Goal: Information Seeking & Learning: Learn about a topic

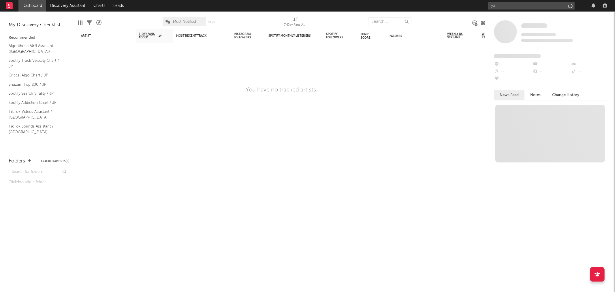
type input "y"
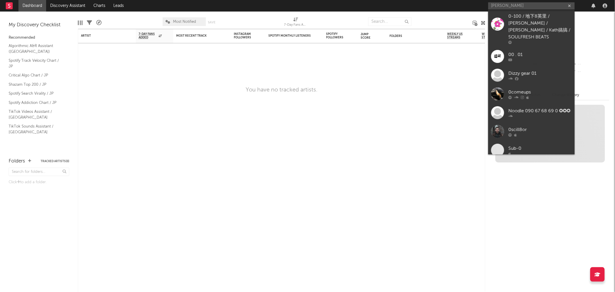
click at [515, 6] on input "[PERSON_NAME]" at bounding box center [531, 5] width 86 height 7
type input "山"
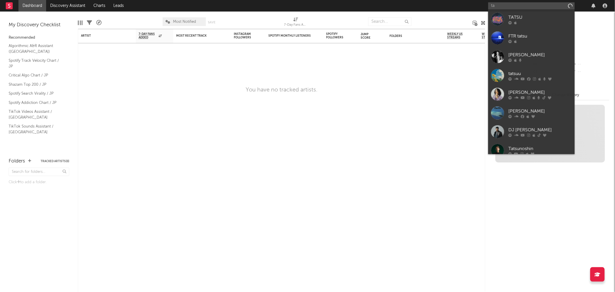
type input "t"
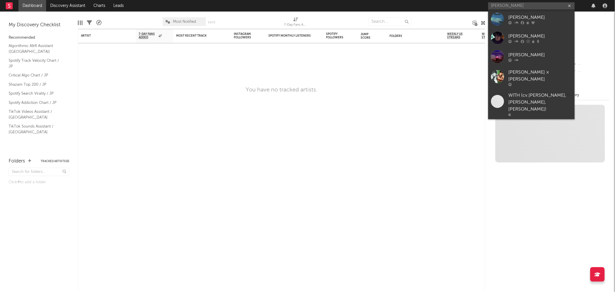
type input "[PERSON_NAME]"
click at [531, 19] on div "[PERSON_NAME]" at bounding box center [539, 17] width 63 height 7
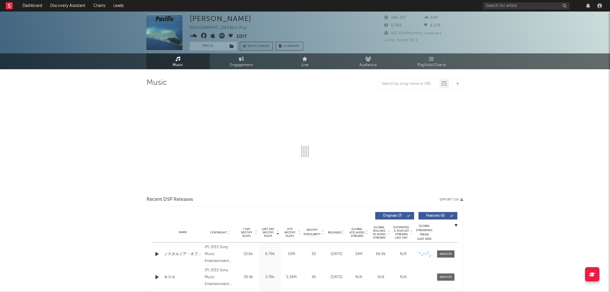
select select "6m"
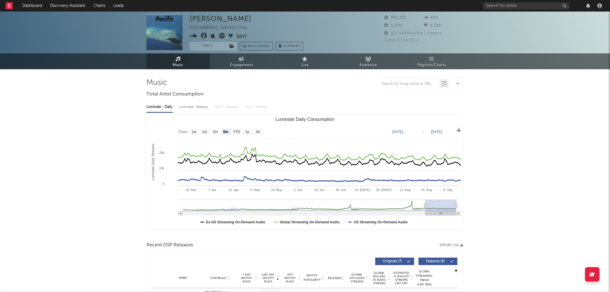
click at [212, 36] on icon at bounding box center [213, 36] width 5 height 6
click at [221, 34] on icon at bounding box center [222, 36] width 6 height 6
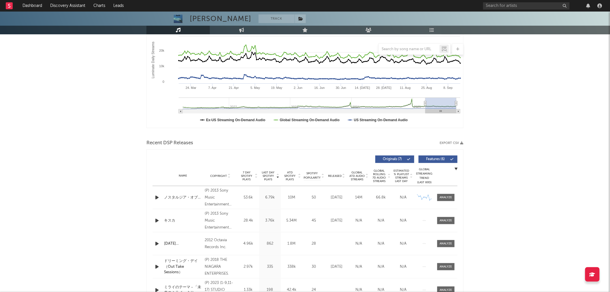
scroll to position [224, 0]
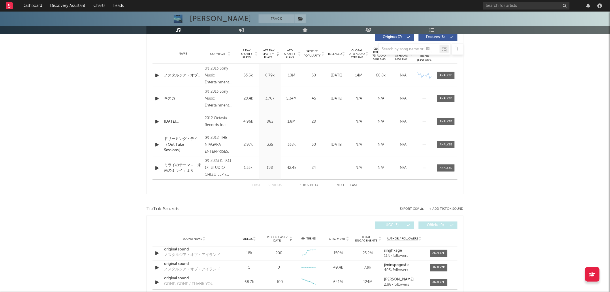
click at [342, 56] on icon at bounding box center [343, 55] width 3 height 2
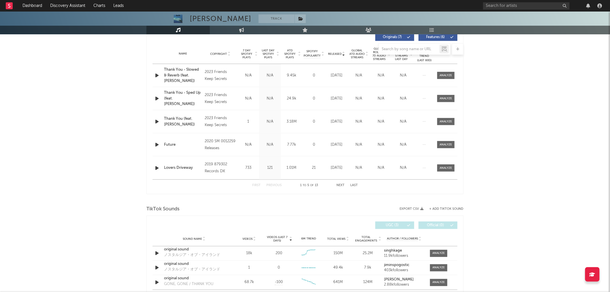
click at [342, 56] on icon at bounding box center [343, 55] width 3 height 2
click at [538, 77] on div "[PERSON_NAME] Track [GEOGRAPHIC_DATA] | J-Pop Edit Track Benchmark Summary 346,…" at bounding box center [305, 201] width 610 height 827
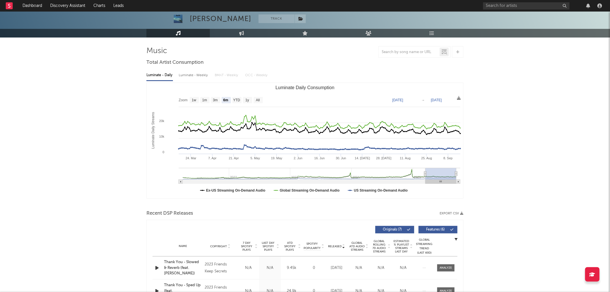
scroll to position [0, 0]
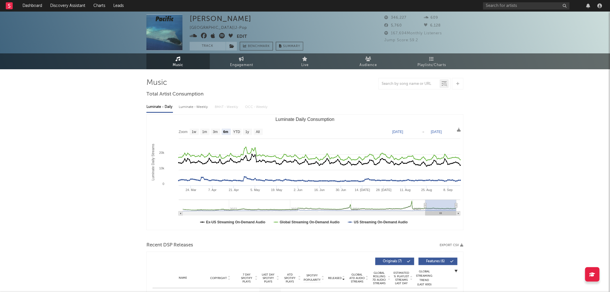
click at [220, 35] on icon at bounding box center [222, 36] width 6 height 6
